Goal: Information Seeking & Learning: Find specific fact

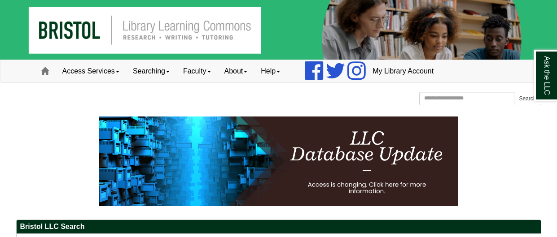
click at [63, 19] on img at bounding box center [278, 30] width 557 height 60
click at [87, 30] on img at bounding box center [278, 30] width 557 height 60
click at [83, 103] on div "Bristol Community College Bristol Community College Library Learning Commons Ho…" at bounding box center [278, 100] width 525 height 16
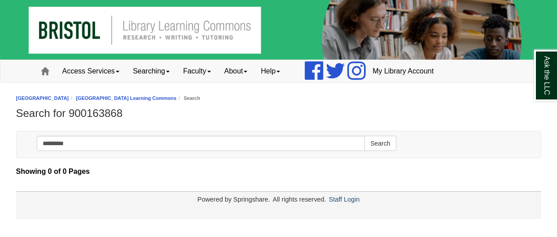
type input "**********"
